Goal: Task Accomplishment & Management: Use online tool/utility

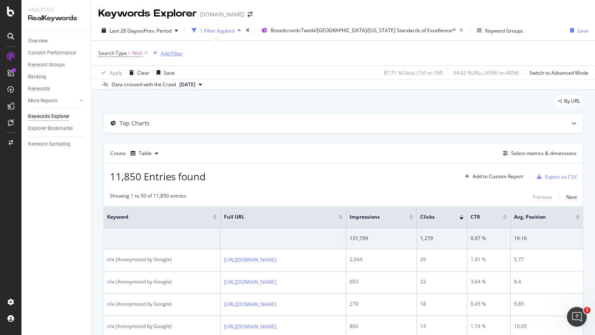
click at [168, 54] on div "Add Filter" at bounding box center [172, 53] width 22 height 7
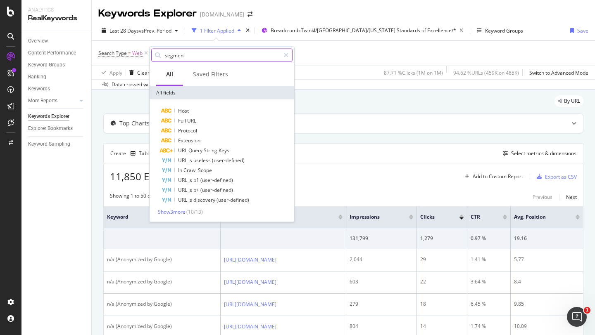
type input "segment"
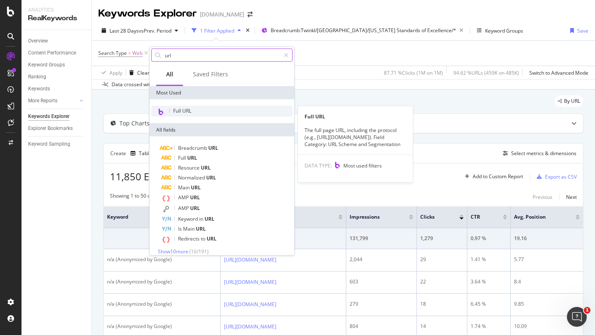
type input "url"
click at [197, 111] on div "Full URL" at bounding box center [221, 111] width 141 height 11
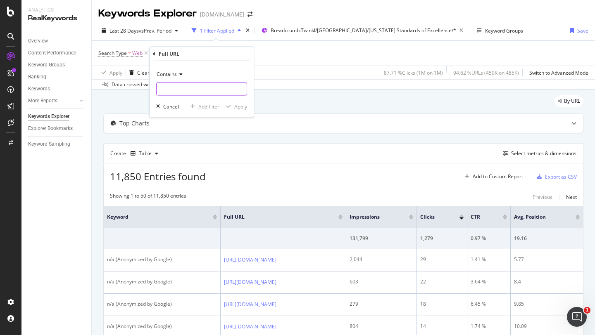
click at [187, 89] on input "text" at bounding box center [201, 89] width 90 height 13
type input "/resources/"
click at [242, 104] on div "Apply" at bounding box center [240, 106] width 13 height 7
